Goal: Transaction & Acquisition: Download file/media

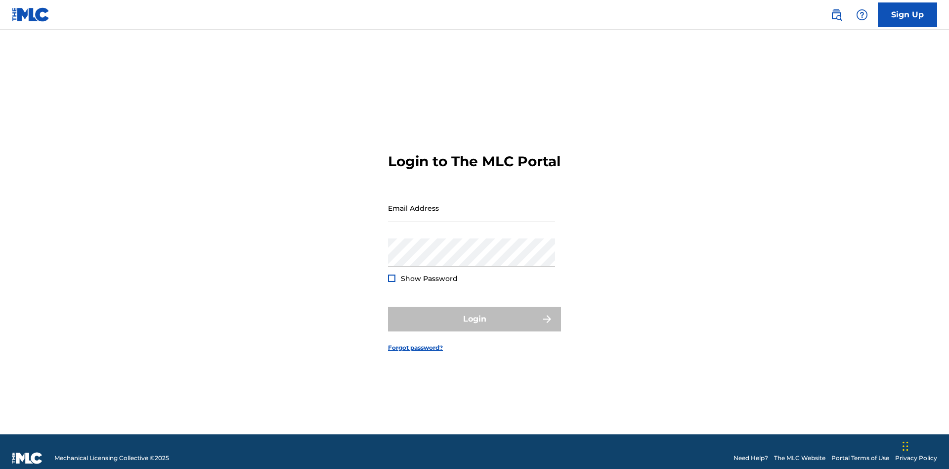
scroll to position [13, 0]
click at [472, 203] on input "Email Address" at bounding box center [471, 208] width 167 height 28
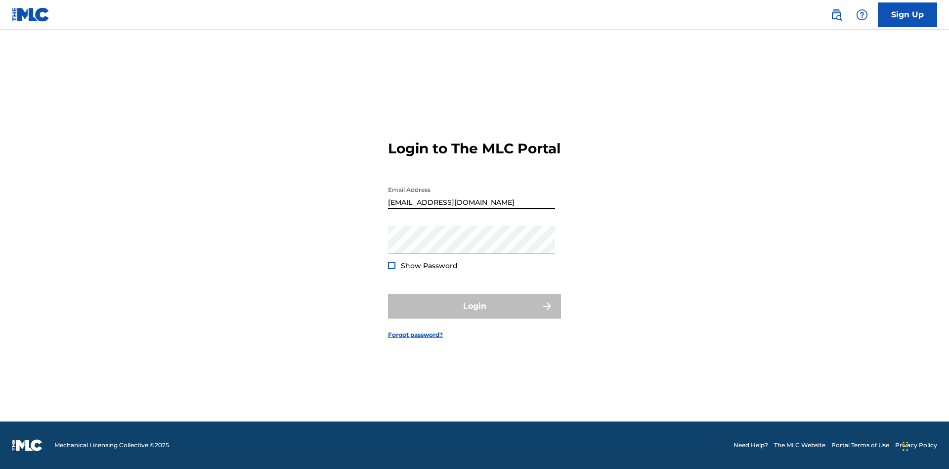
type input "[EMAIL_ADDRESS][DOMAIN_NAME]"
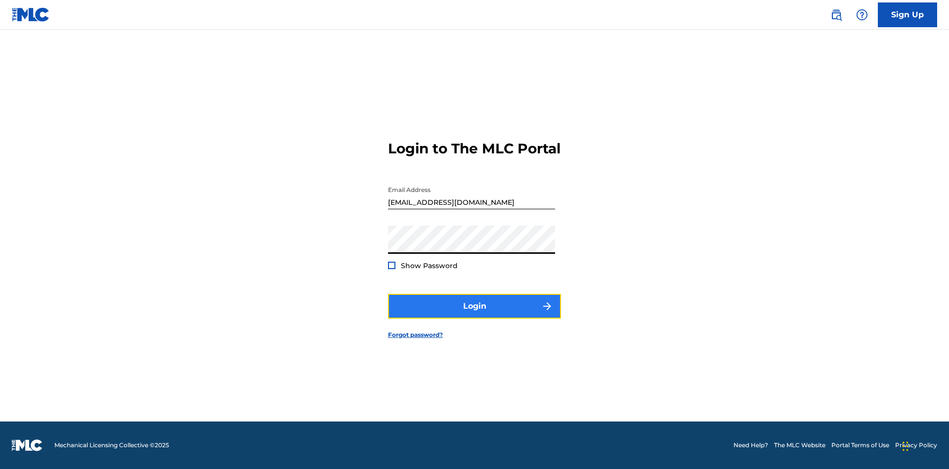
click at [475, 314] on button "Login" at bounding box center [474, 306] width 173 height 25
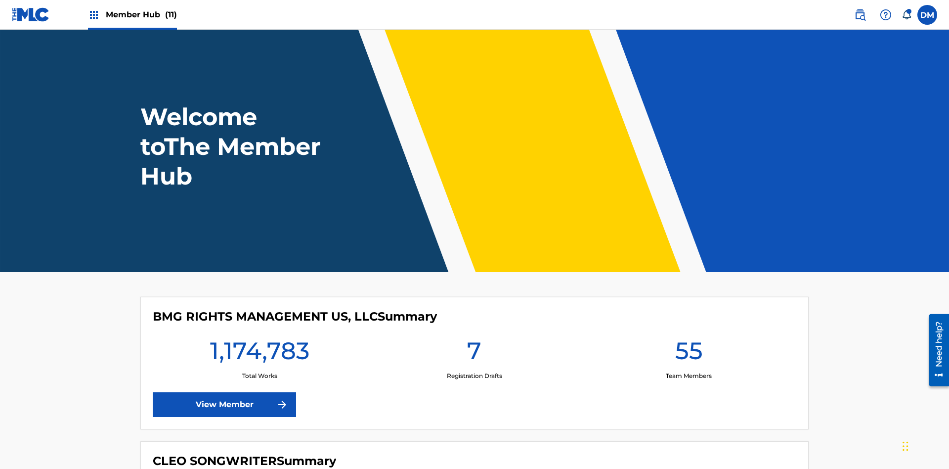
click at [141, 14] on span "Member Hub (11)" at bounding box center [141, 14] width 71 height 11
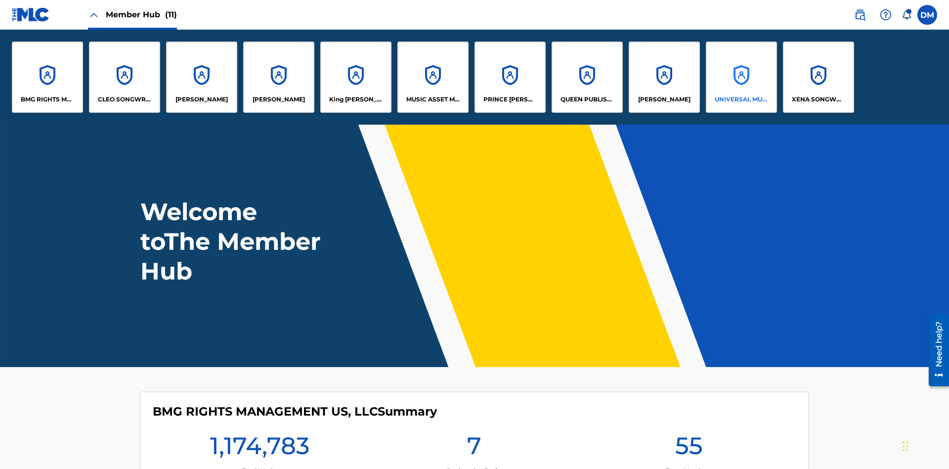
click at [741, 99] on p "UNIVERSAL MUSIC PUB GROUP" at bounding box center [742, 99] width 54 height 9
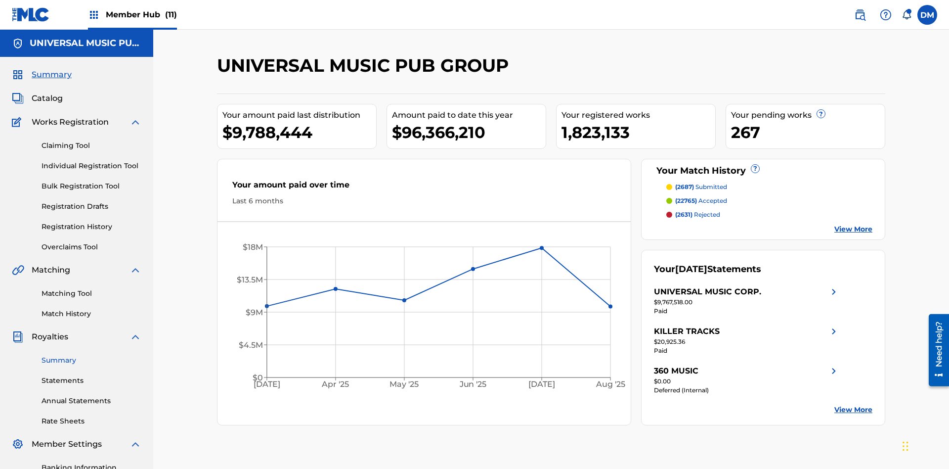
click at [91, 355] on link "Summary" at bounding box center [92, 360] width 100 height 10
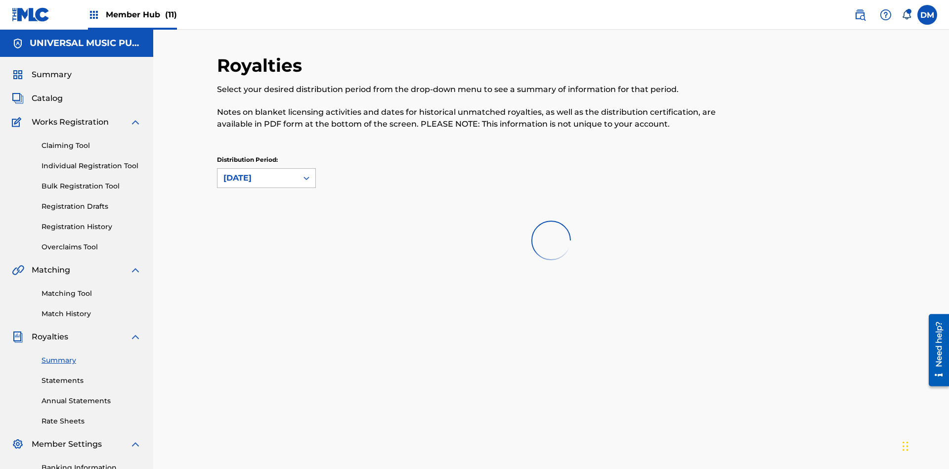
click at [258, 172] on div "[DATE]" at bounding box center [257, 178] width 68 height 12
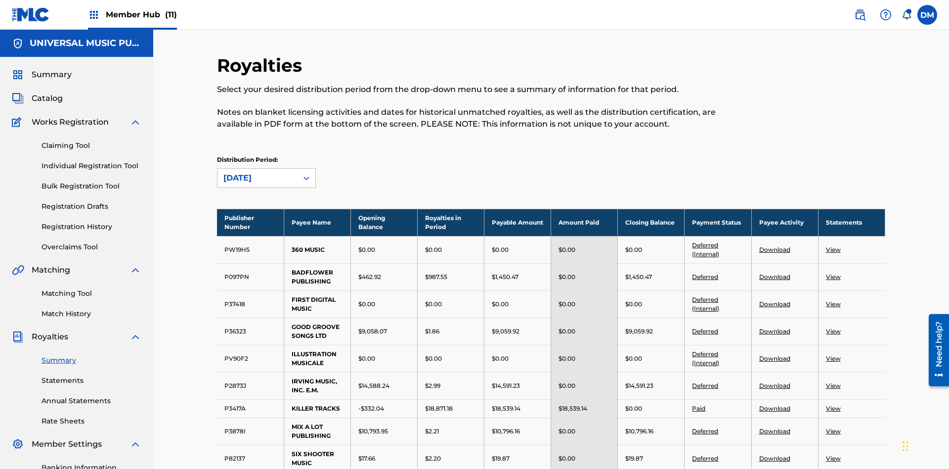
scroll to position [182, 0]
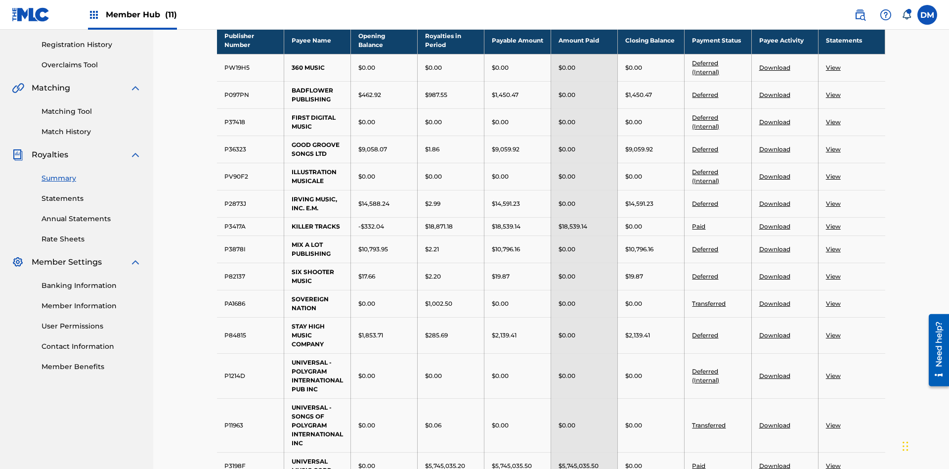
click at [706, 63] on link "Deferred (Internal)" at bounding box center [705, 67] width 27 height 16
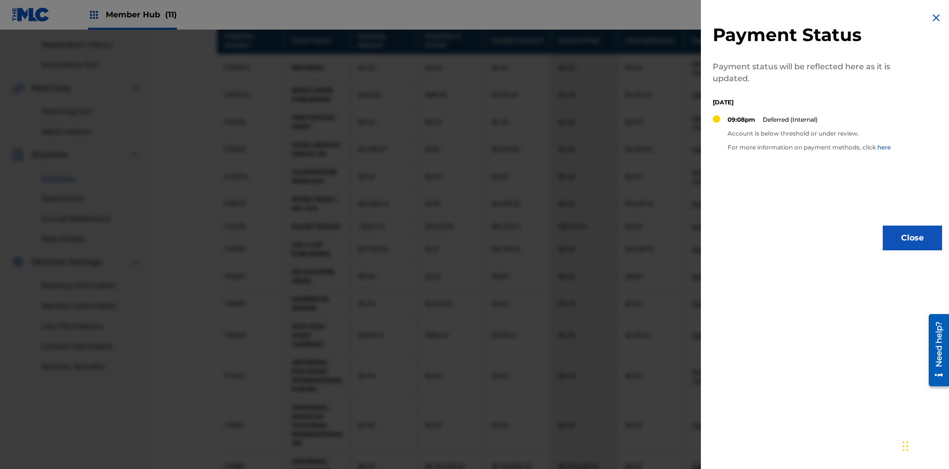
click at [936, 18] on img at bounding box center [936, 18] width 12 height 12
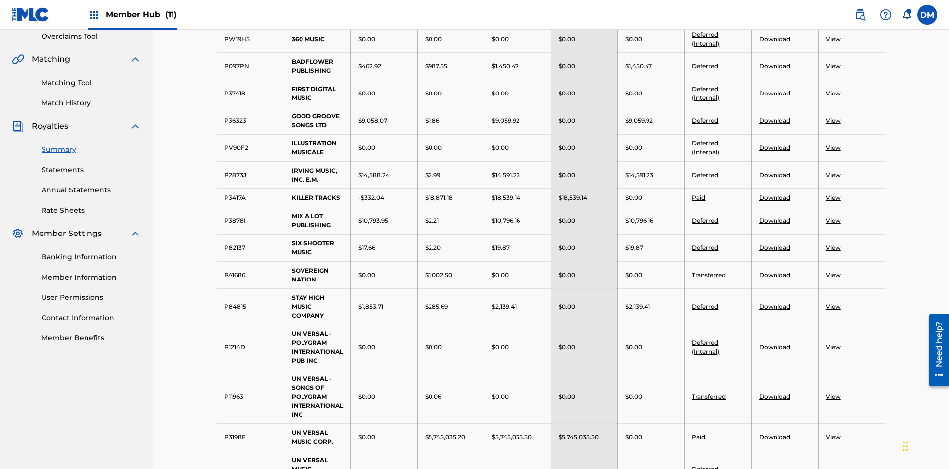
click at [699, 194] on link "Paid" at bounding box center [698, 197] width 13 height 7
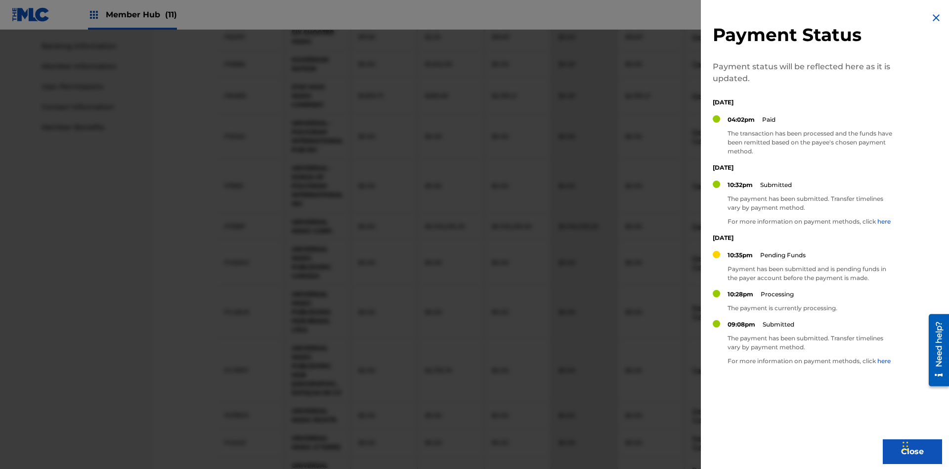
click at [936, 18] on img at bounding box center [936, 18] width 12 height 12
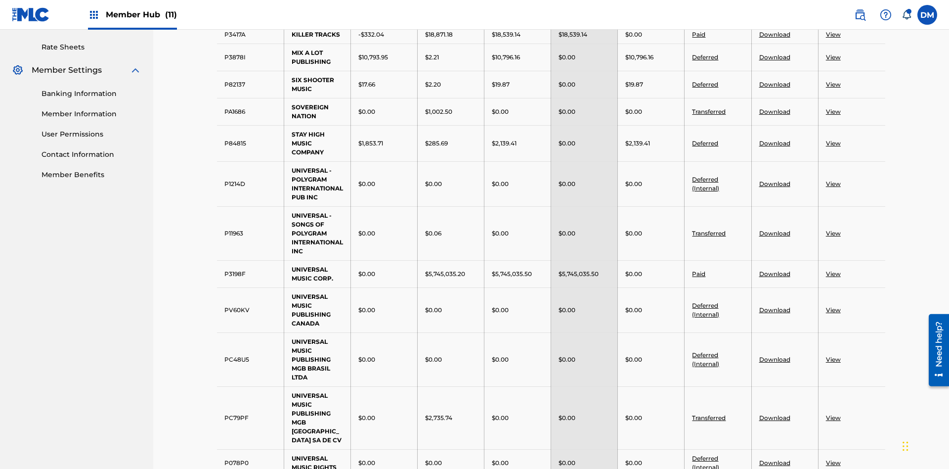
scroll to position [258, 0]
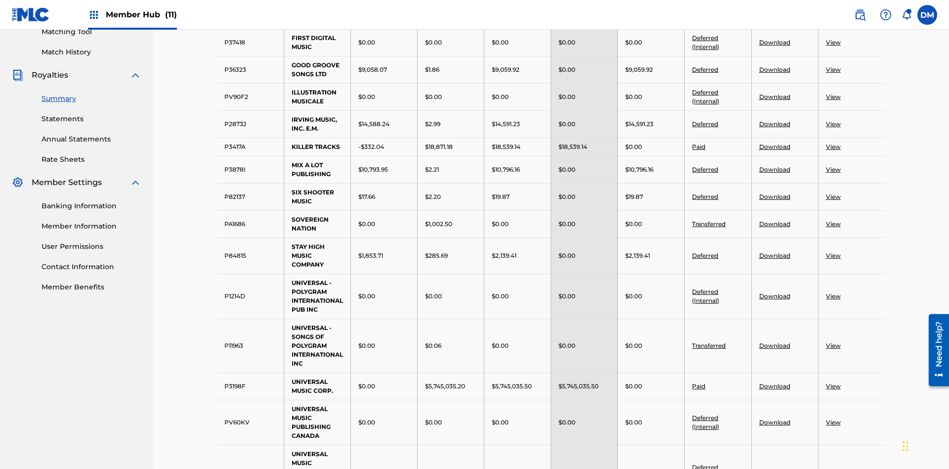
click at [774, 73] on link "Download" at bounding box center [774, 69] width 31 height 7
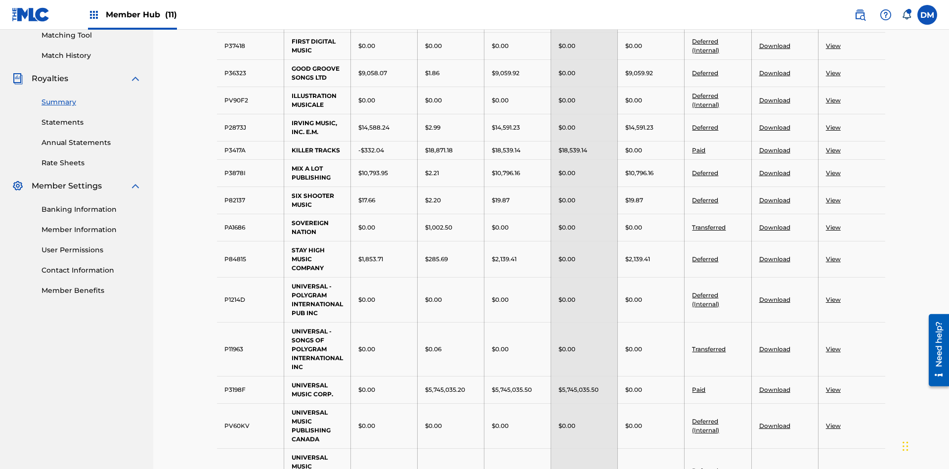
click at [774, 196] on link "Download" at bounding box center [774, 199] width 31 height 7
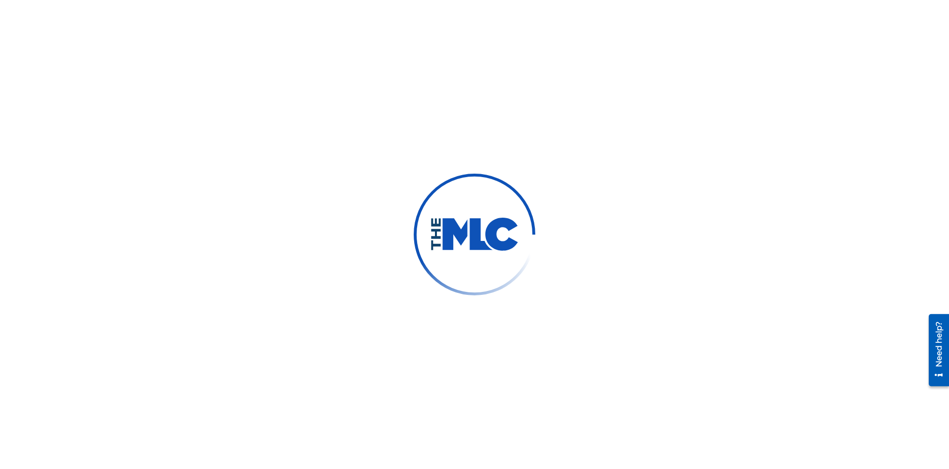
click at [91, 216] on link "Summary" at bounding box center [92, 216] width 100 height 10
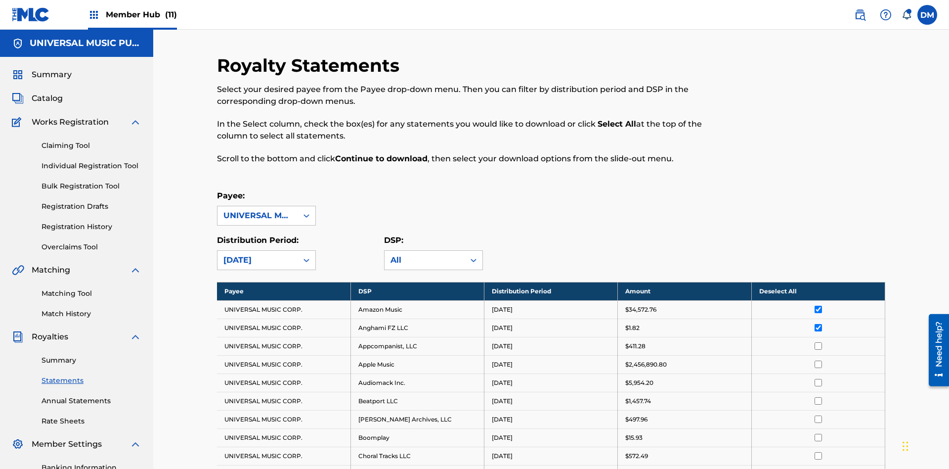
click at [818, 342] on input "checkbox" at bounding box center [818, 345] width 7 height 7
click at [91, 355] on link "Summary" at bounding box center [92, 360] width 100 height 10
